Goal: Information Seeking & Learning: Learn about a topic

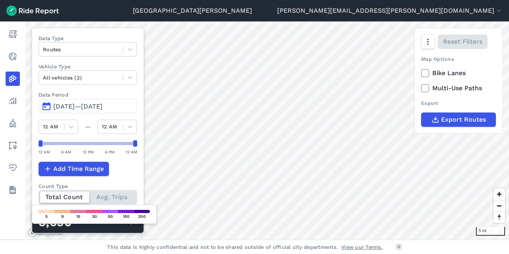
click at [84, 106] on span "[DATE]—[DATE]" at bounding box center [77, 107] width 49 height 8
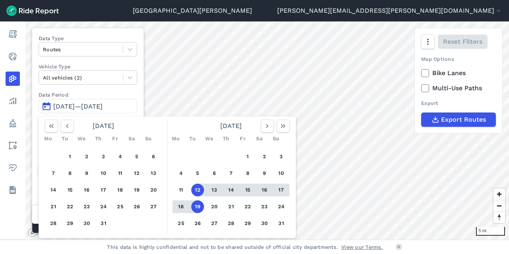
click at [200, 208] on button "19" at bounding box center [197, 207] width 13 height 13
click at [199, 195] on button "12" at bounding box center [197, 190] width 13 height 13
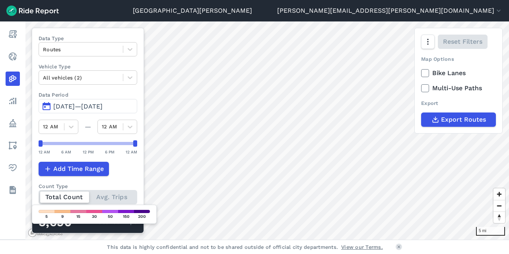
click at [82, 105] on span "[DATE]—[DATE]" at bounding box center [77, 107] width 49 height 8
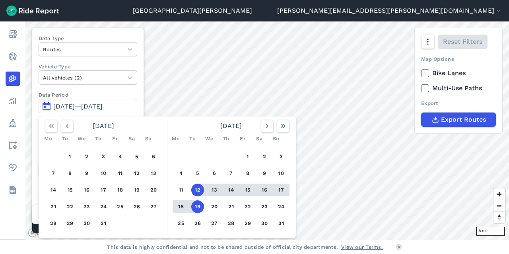
click at [198, 189] on button "12" at bounding box center [197, 190] width 13 height 13
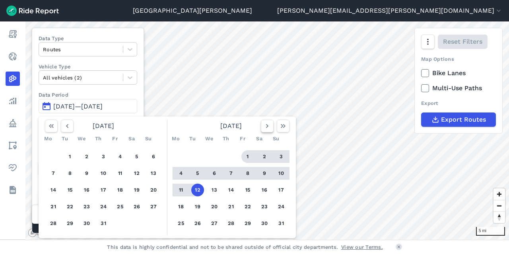
click at [264, 130] on button "button" at bounding box center [267, 126] width 13 height 13
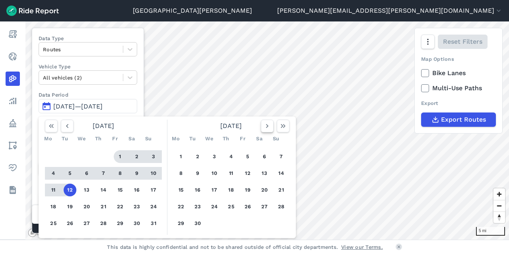
click at [264, 130] on button "button" at bounding box center [267, 126] width 13 height 13
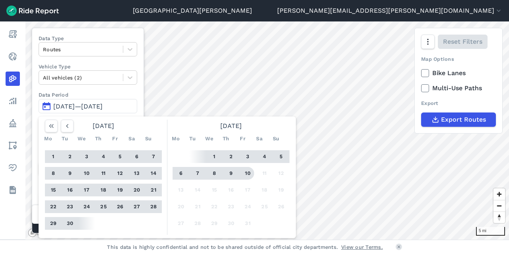
click at [249, 173] on button "10" at bounding box center [247, 173] width 13 height 13
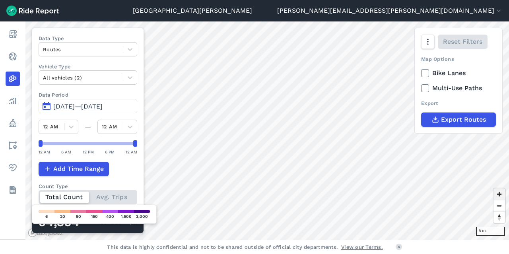
click at [501, 195] on span "Zoom in" at bounding box center [500, 195] width 12 height 12
click at [501, 194] on span "Zoom in" at bounding box center [500, 195] width 12 height 12
click at [502, 194] on span "Zoom in" at bounding box center [500, 195] width 12 height 12
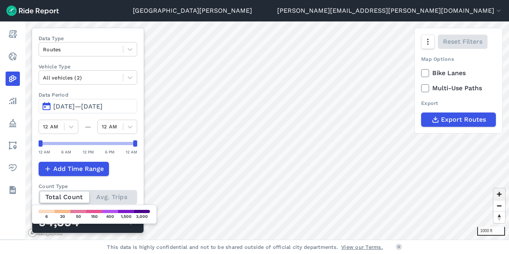
click at [502, 194] on span "Zoom in" at bounding box center [500, 195] width 12 height 12
click at [498, 207] on span "Zoom out" at bounding box center [500, 206] width 12 height 11
click at [500, 194] on span "Zoom in" at bounding box center [500, 195] width 12 height 12
click at [501, 190] on span "Zoom in" at bounding box center [500, 195] width 12 height 12
click at [499, 195] on span "Zoom in" at bounding box center [500, 195] width 12 height 12
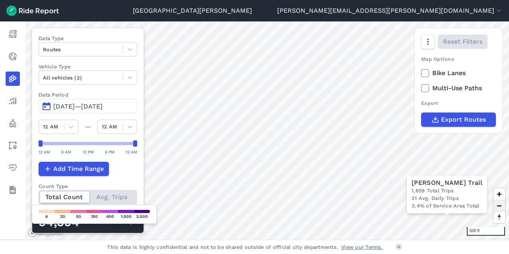
click at [501, 208] on span "Zoom out" at bounding box center [500, 206] width 12 height 11
